Goal: Transaction & Acquisition: Purchase product/service

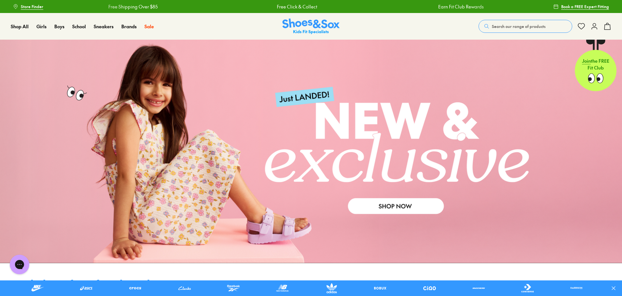
click at [515, 27] on span "Search our range of products" at bounding box center [519, 26] width 54 height 6
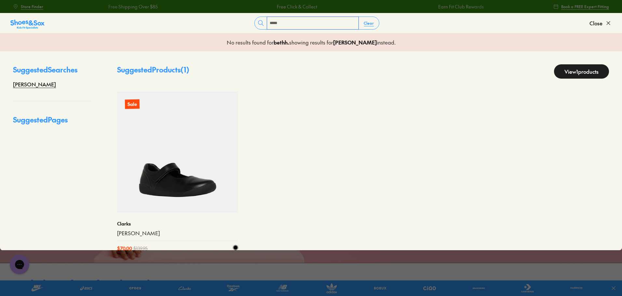
type input "*****"
click at [193, 159] on img at bounding box center [177, 152] width 121 height 121
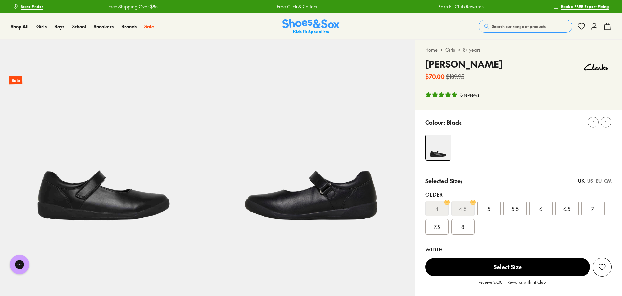
select select "*"
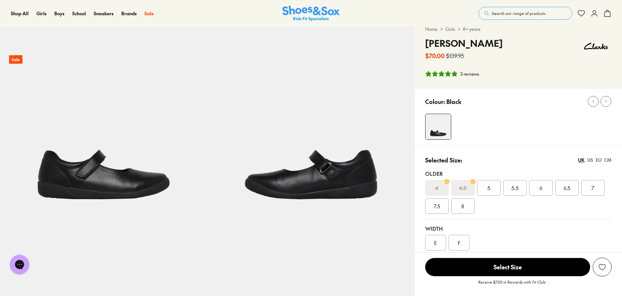
scroll to position [33, 0]
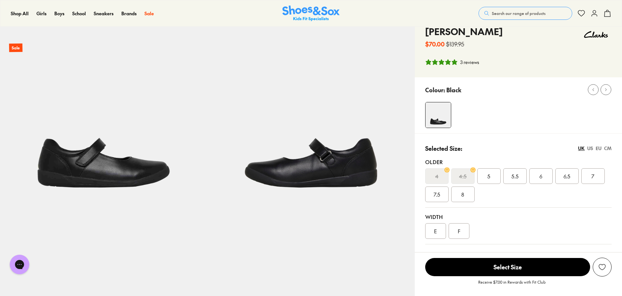
click at [461, 231] on div "F" at bounding box center [459, 232] width 21 height 16
click at [566, 176] on span "6.5" at bounding box center [567, 176] width 7 height 8
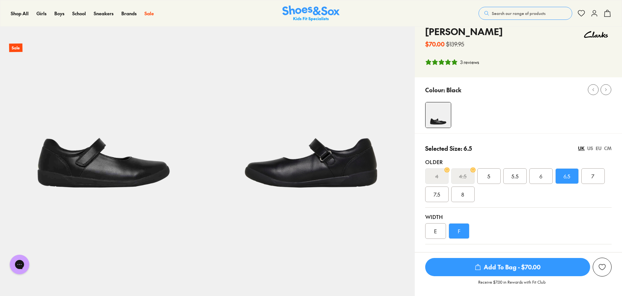
click at [582, 175] on div "7" at bounding box center [592, 177] width 23 height 16
